Goal: Task Accomplishment & Management: Use online tool/utility

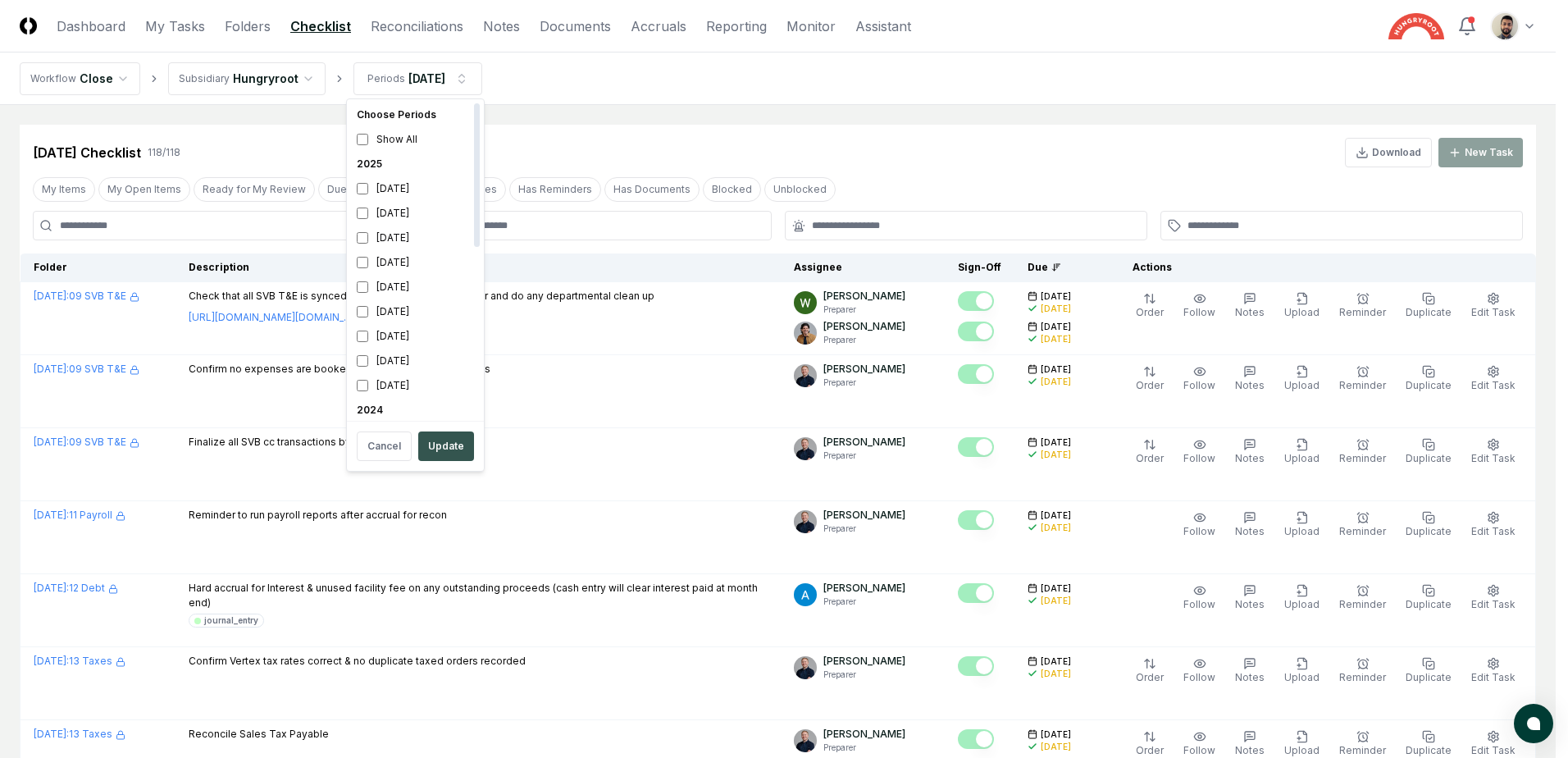
drag, startPoint x: 443, startPoint y: 428, endPoint x: 449, endPoint y: 435, distance: 9.2
click at [444, 428] on div "Cancel Update" at bounding box center [415, 446] width 131 height 43
click at [449, 438] on button "Update" at bounding box center [446, 446] width 56 height 29
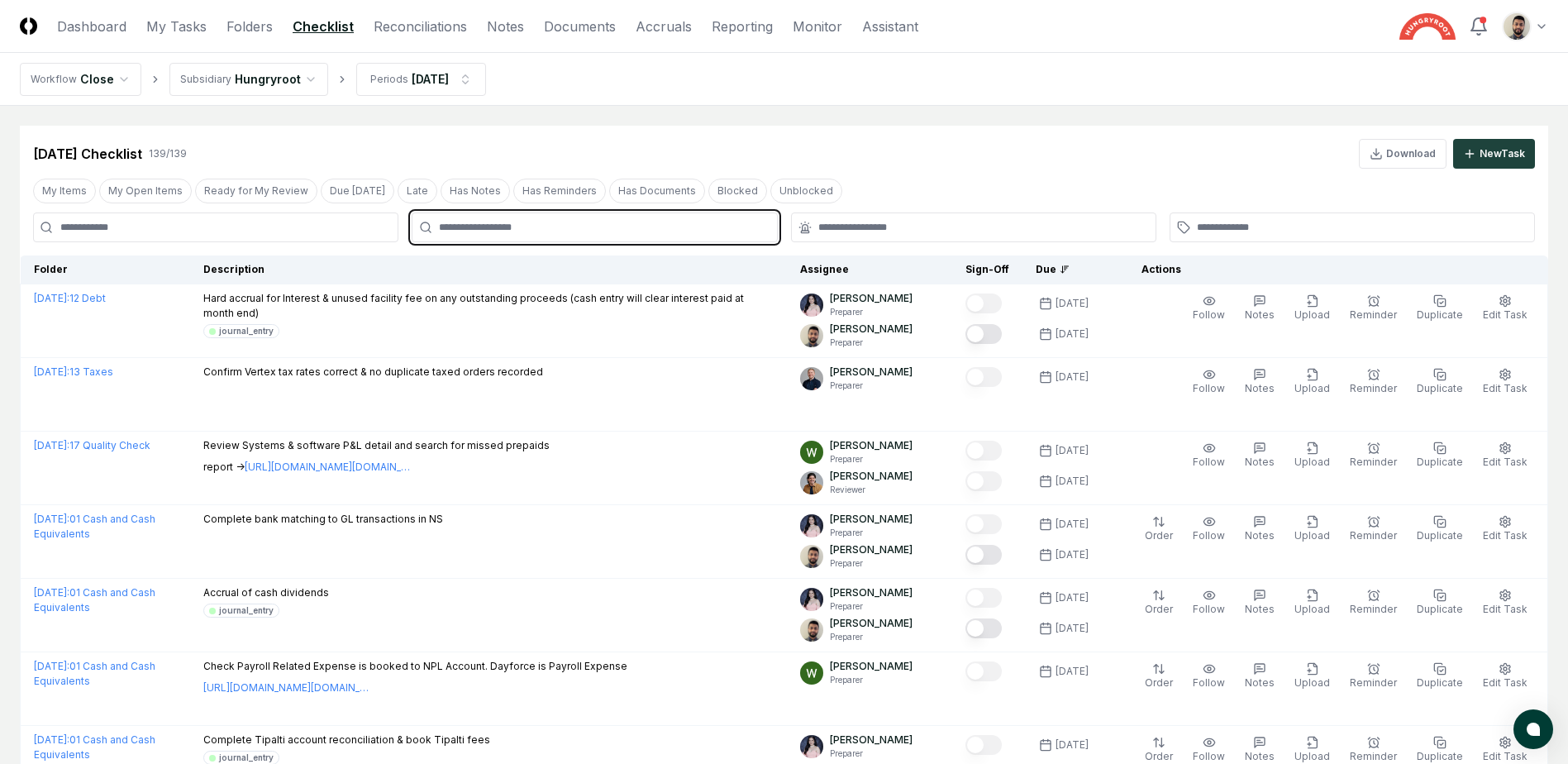
click at [597, 229] on input "text" at bounding box center [603, 228] width 327 height 15
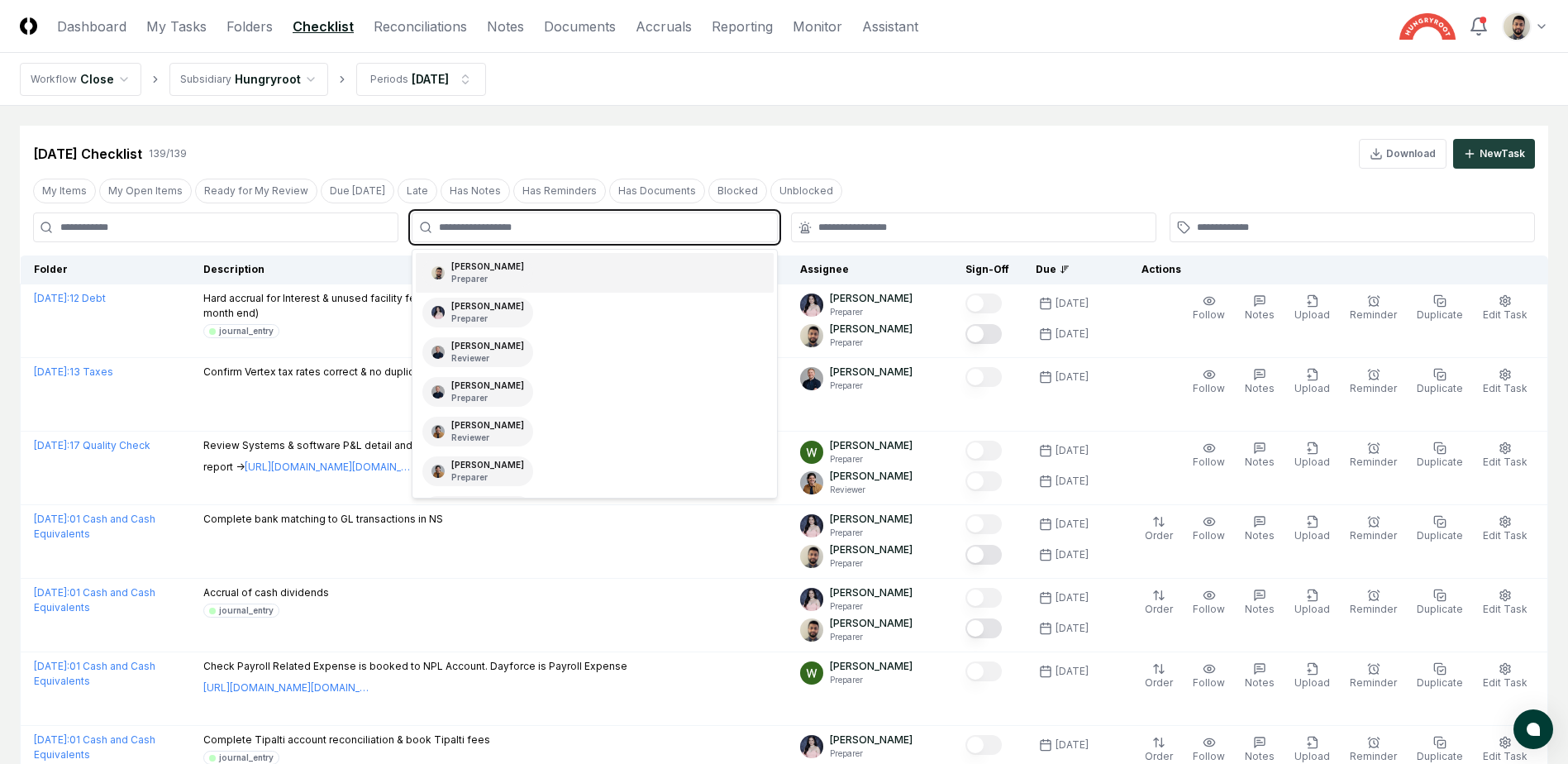
click at [562, 276] on div "[PERSON_NAME] Preparer" at bounding box center [594, 273] width 357 height 40
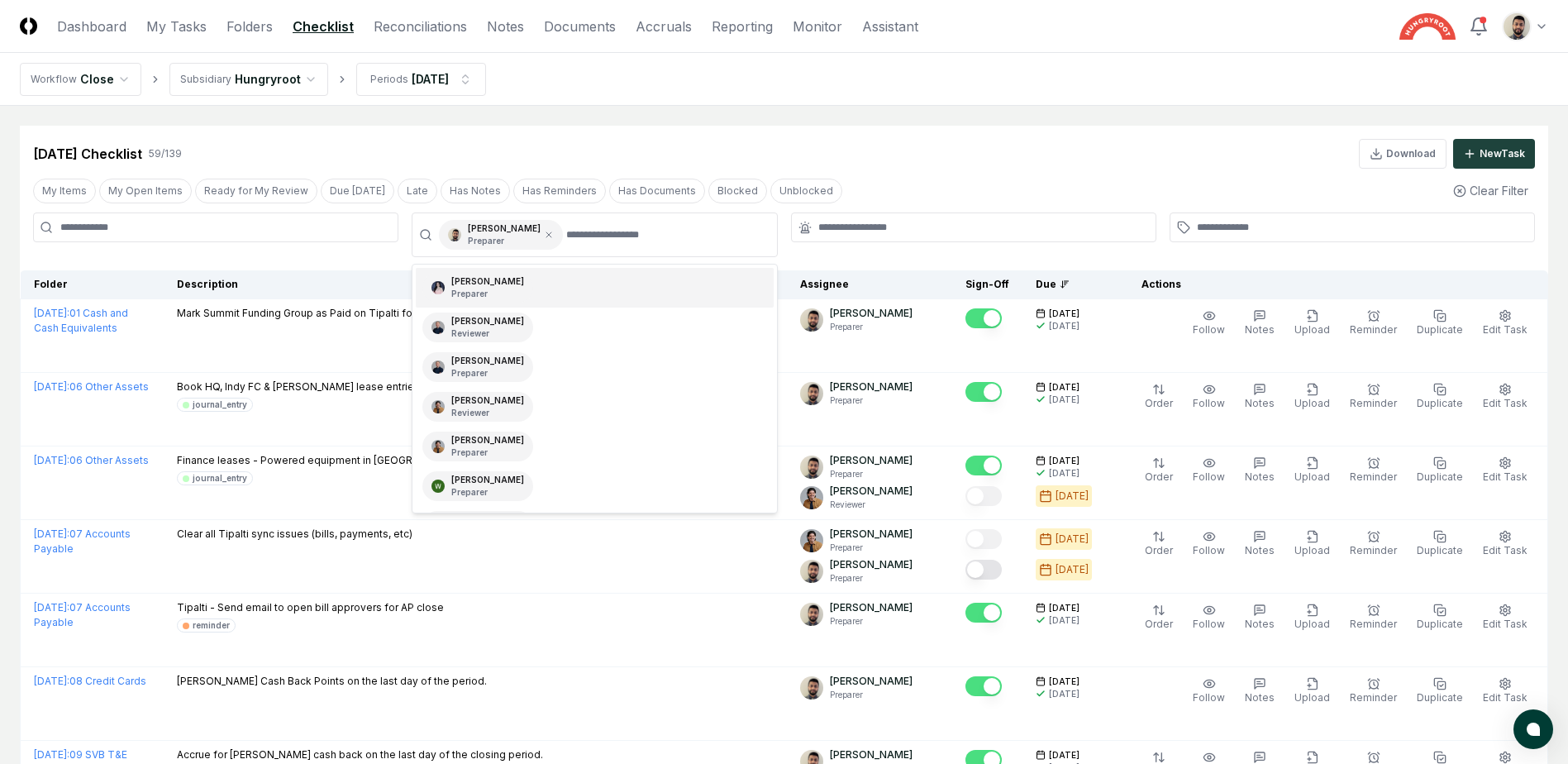
click at [887, 133] on div "[DATE] Checklist 59 / 139 Download New Task" at bounding box center [784, 147] width 1528 height 43
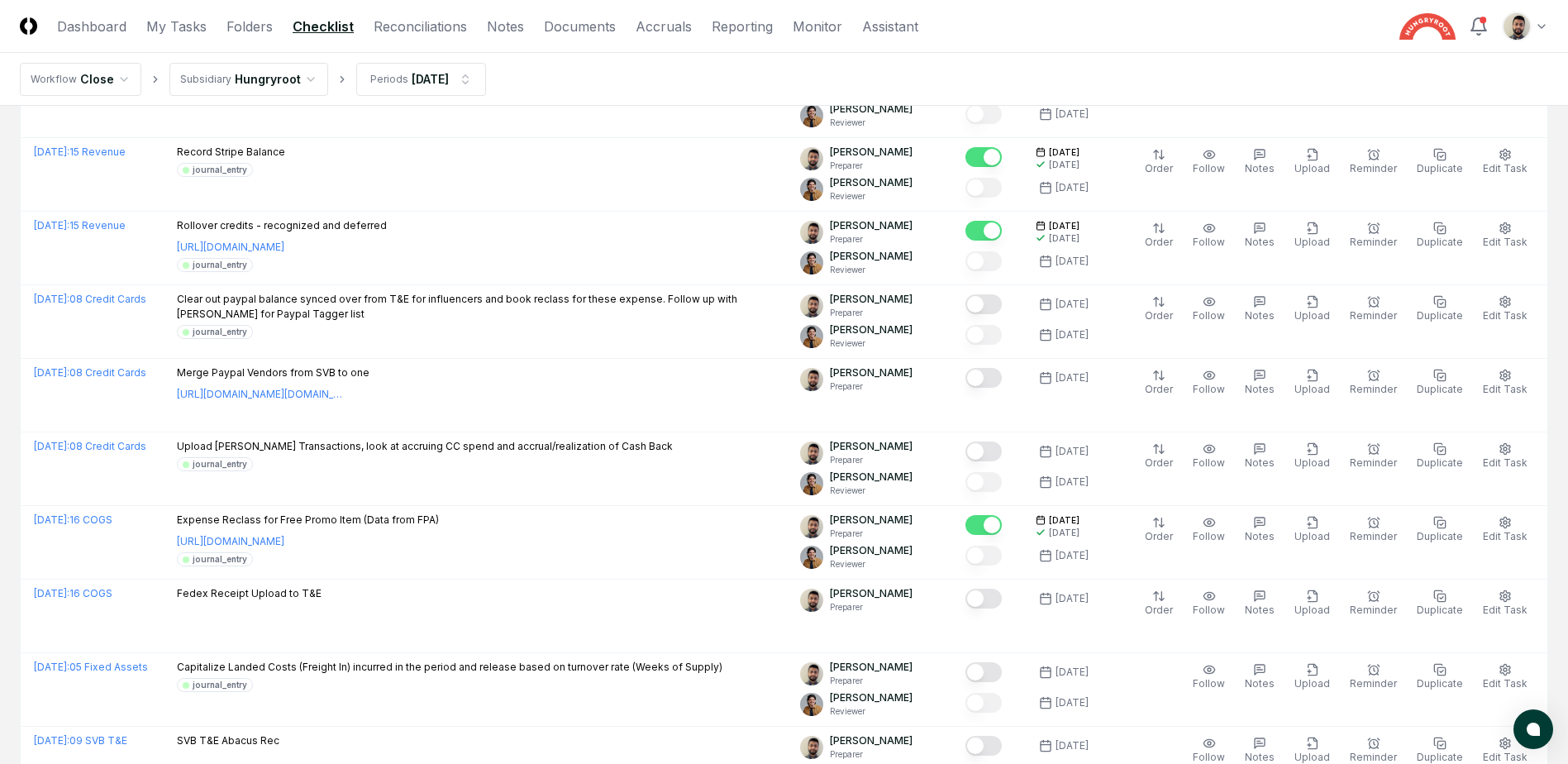
scroll to position [1737, 0]
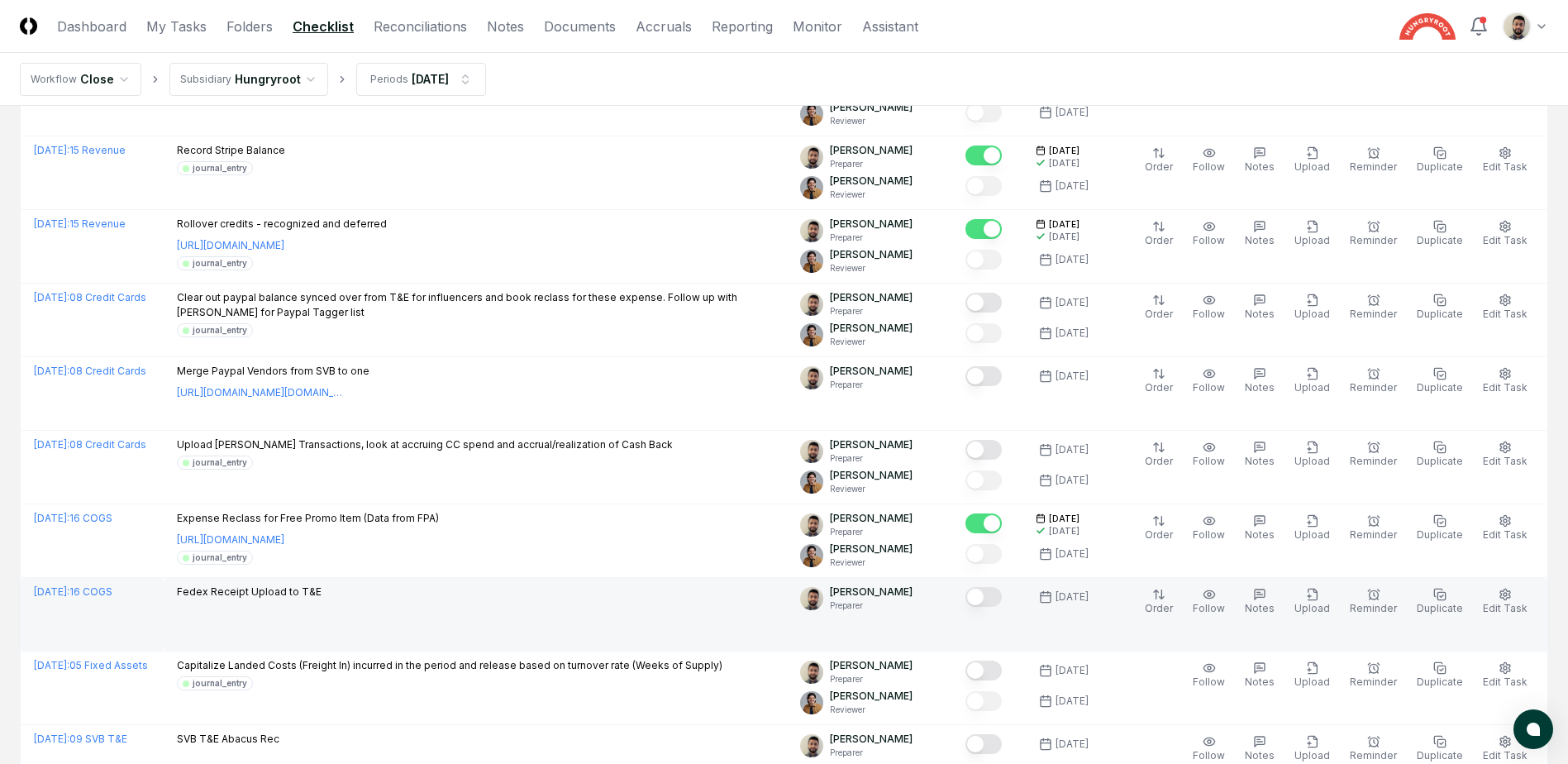
click at [1002, 603] on button "Mark complete" at bounding box center [983, 598] width 36 height 20
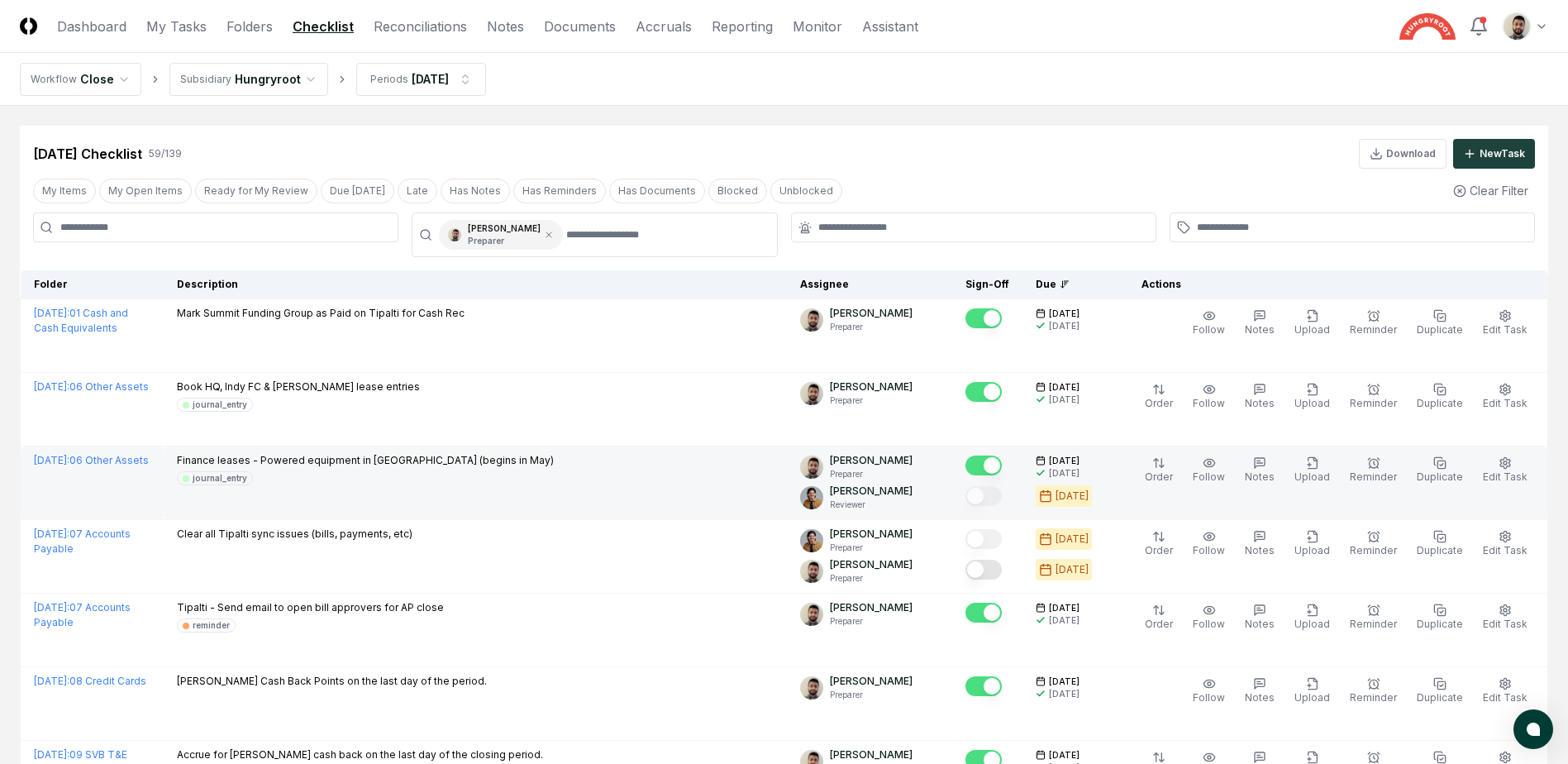
scroll to position [83, 0]
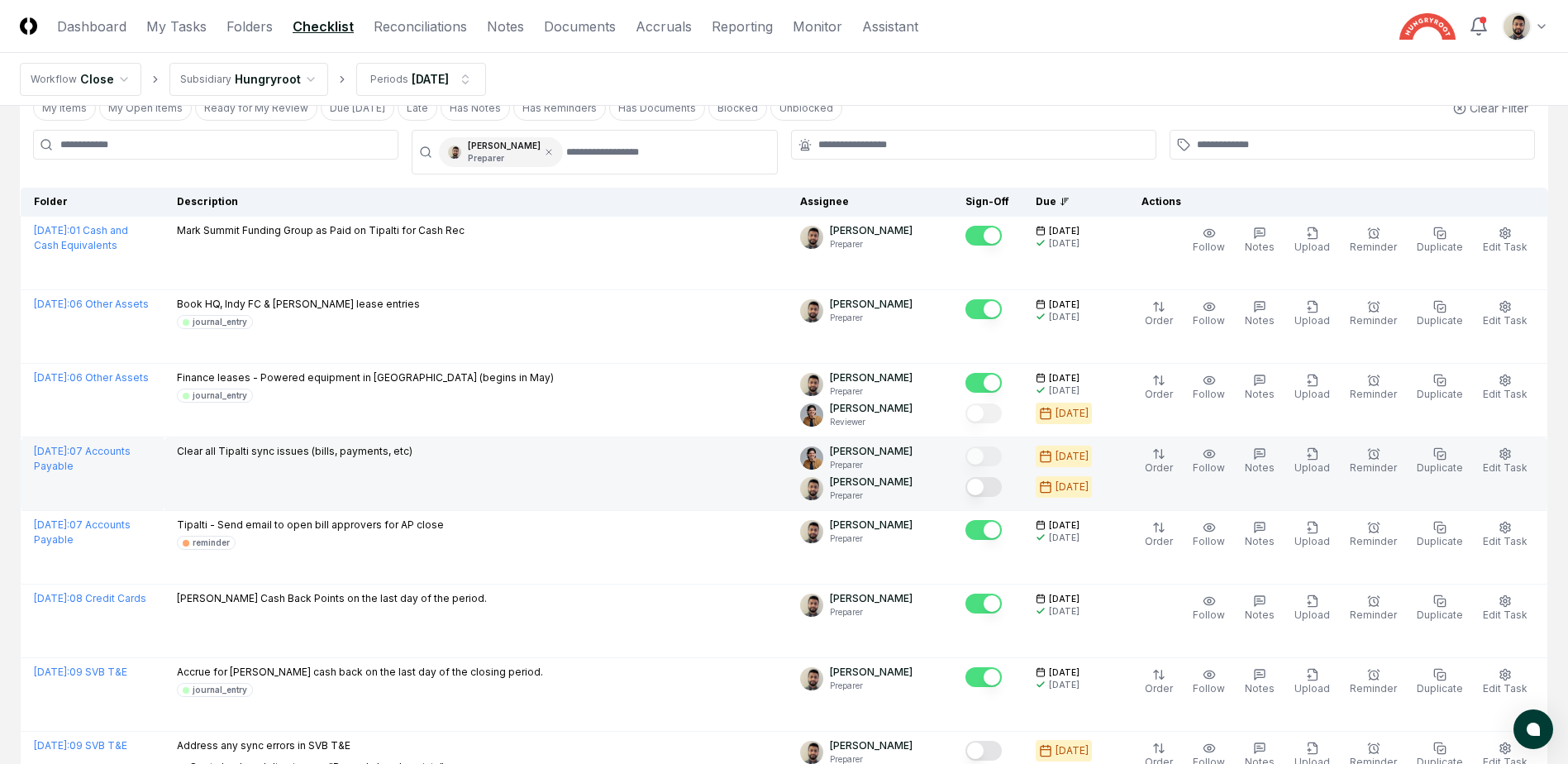
click at [1002, 488] on button "Mark complete" at bounding box center [983, 487] width 36 height 20
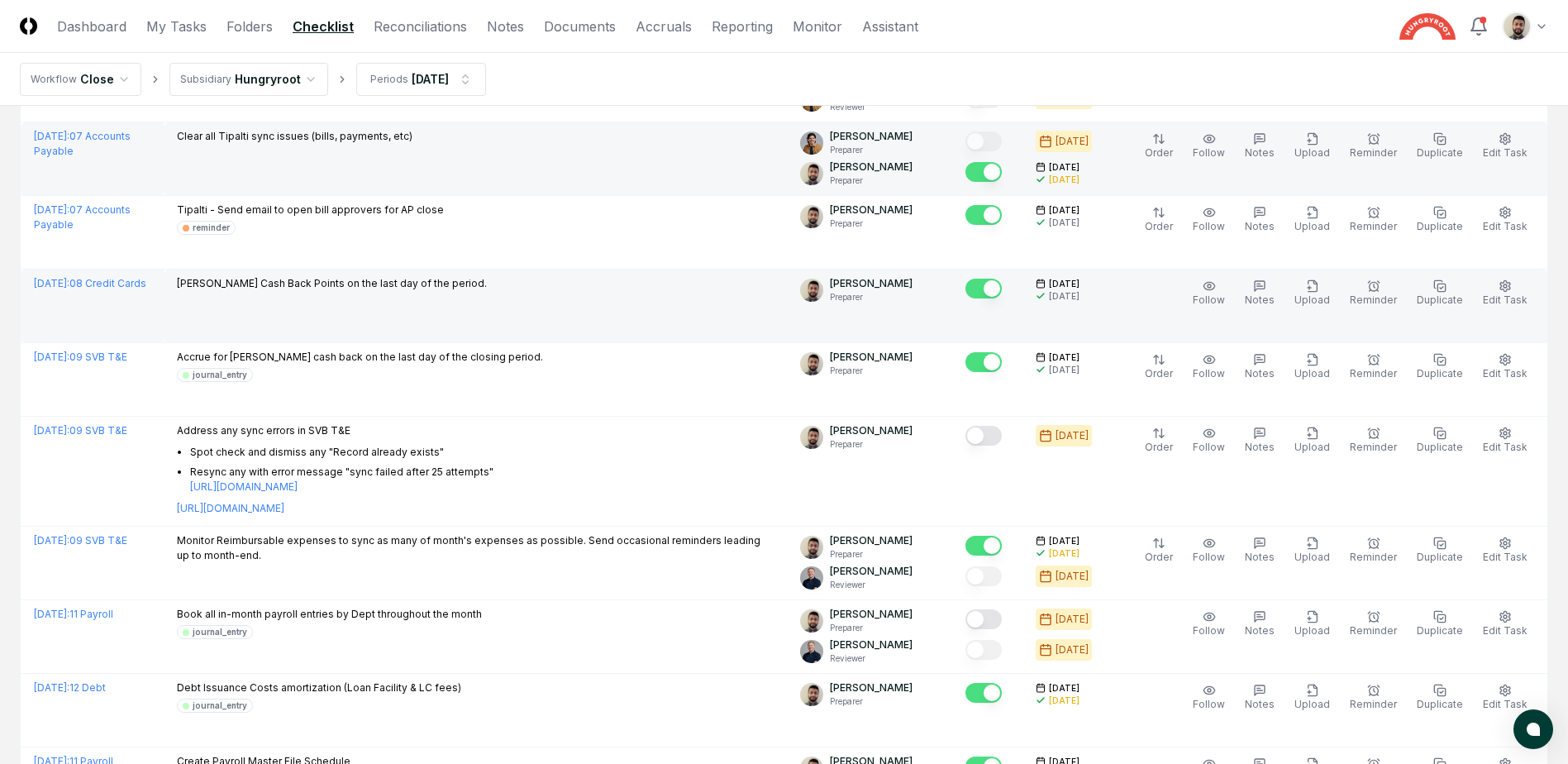
scroll to position [414, 0]
